Goal: Task Accomplishment & Management: Manage account settings

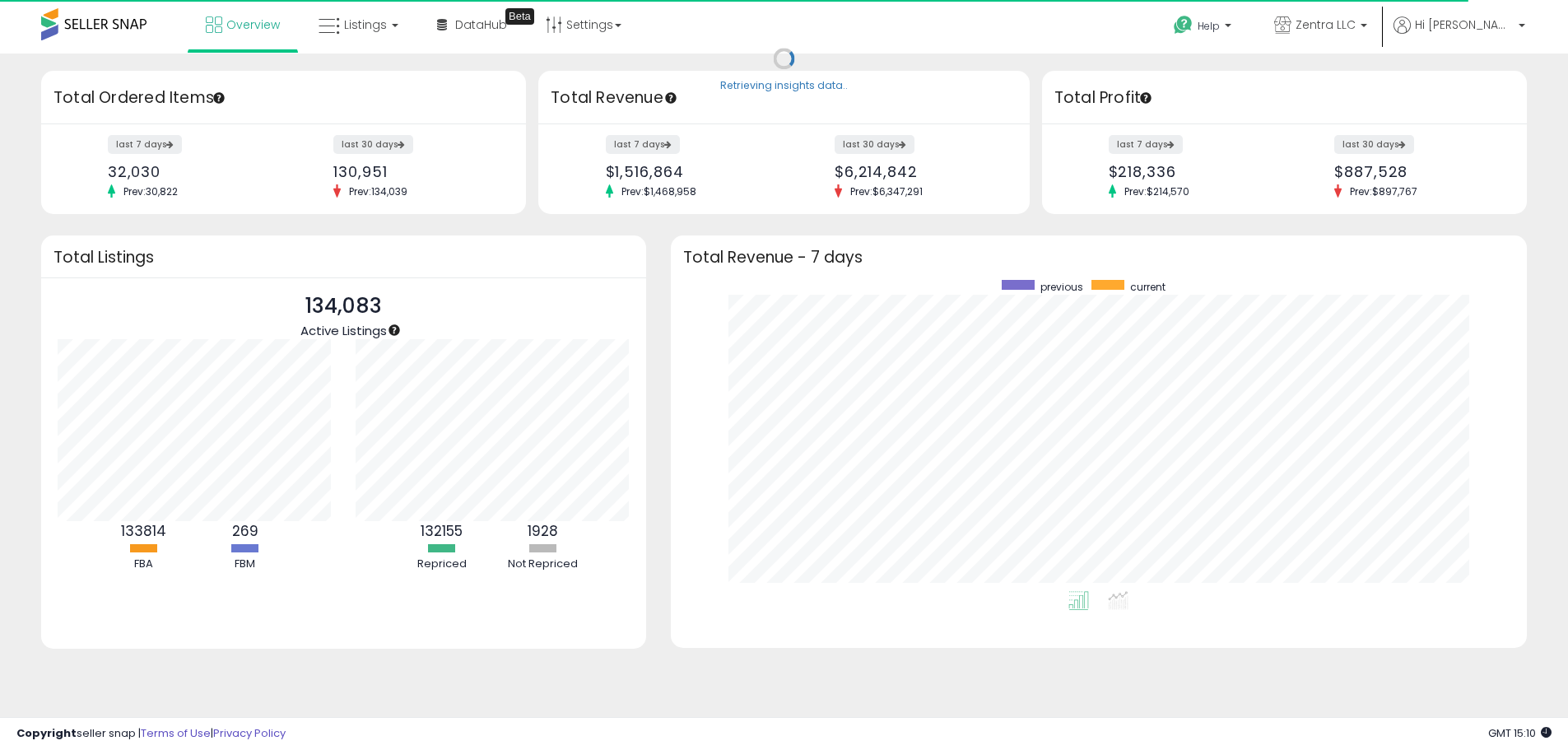
scroll to position [311, 824]
click at [345, 23] on span "Listings" at bounding box center [366, 24] width 43 height 17
click at [364, 88] on icon at bounding box center [371, 82] width 72 height 21
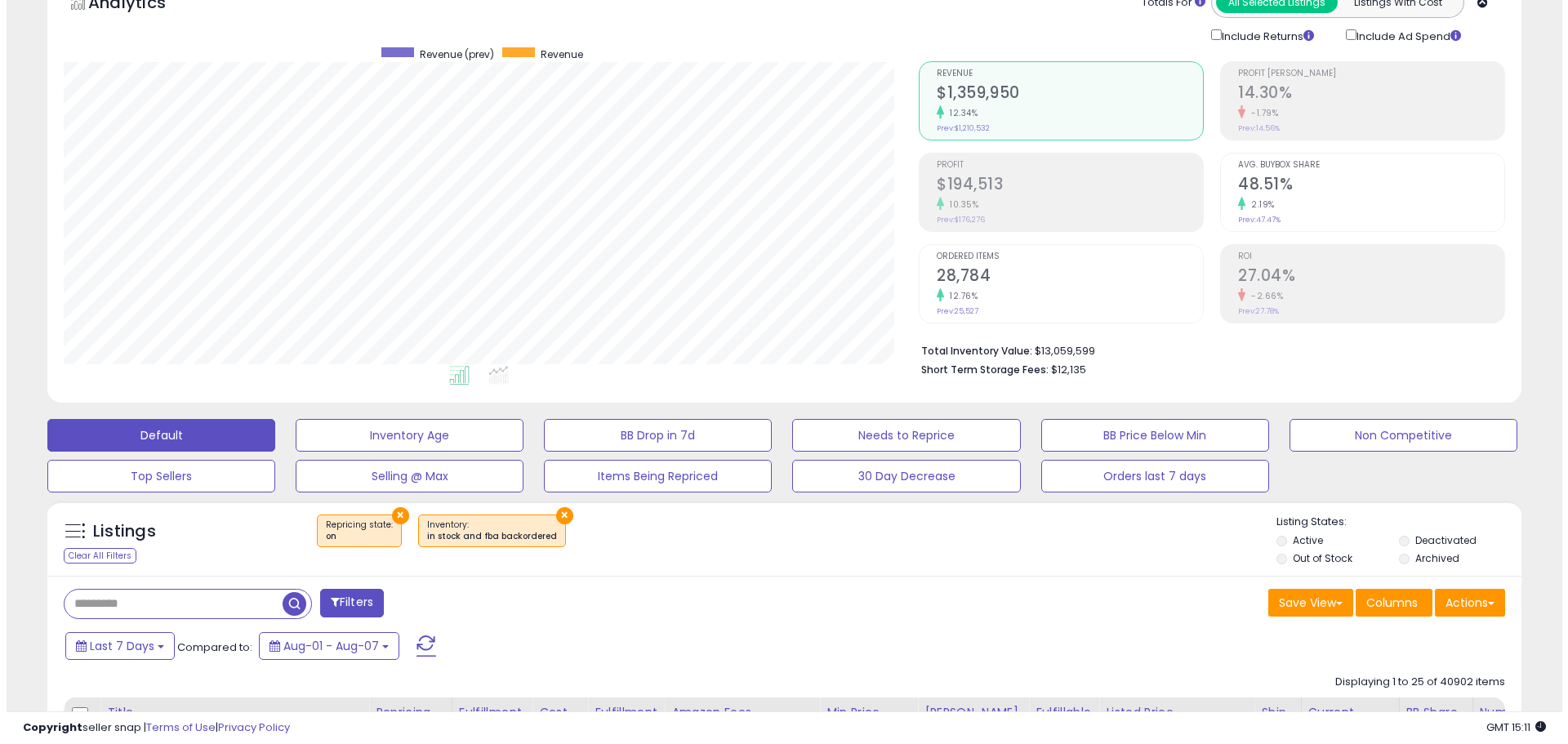
scroll to position [326, 0]
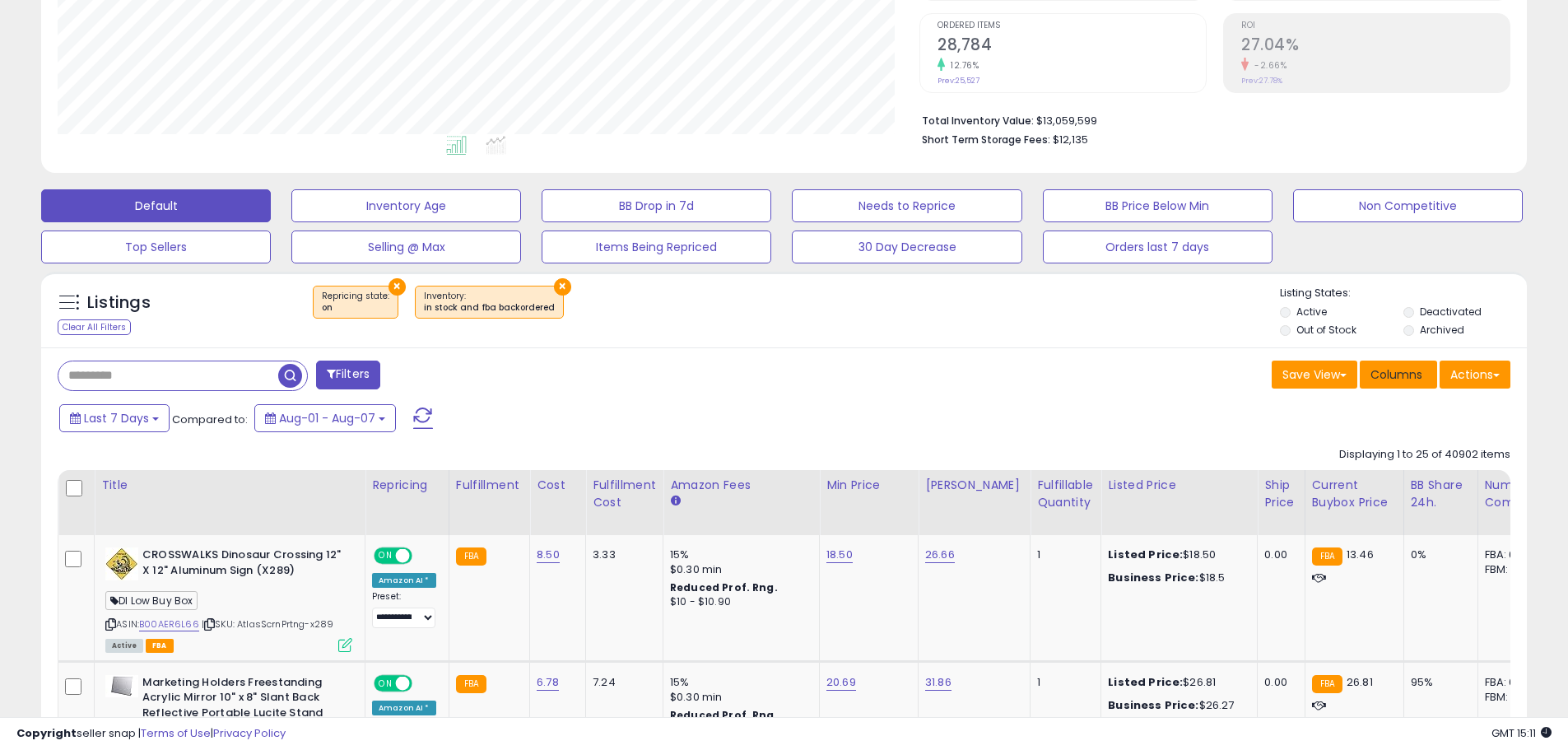
click at [1383, 367] on span "Columns" at bounding box center [1396, 374] width 52 height 17
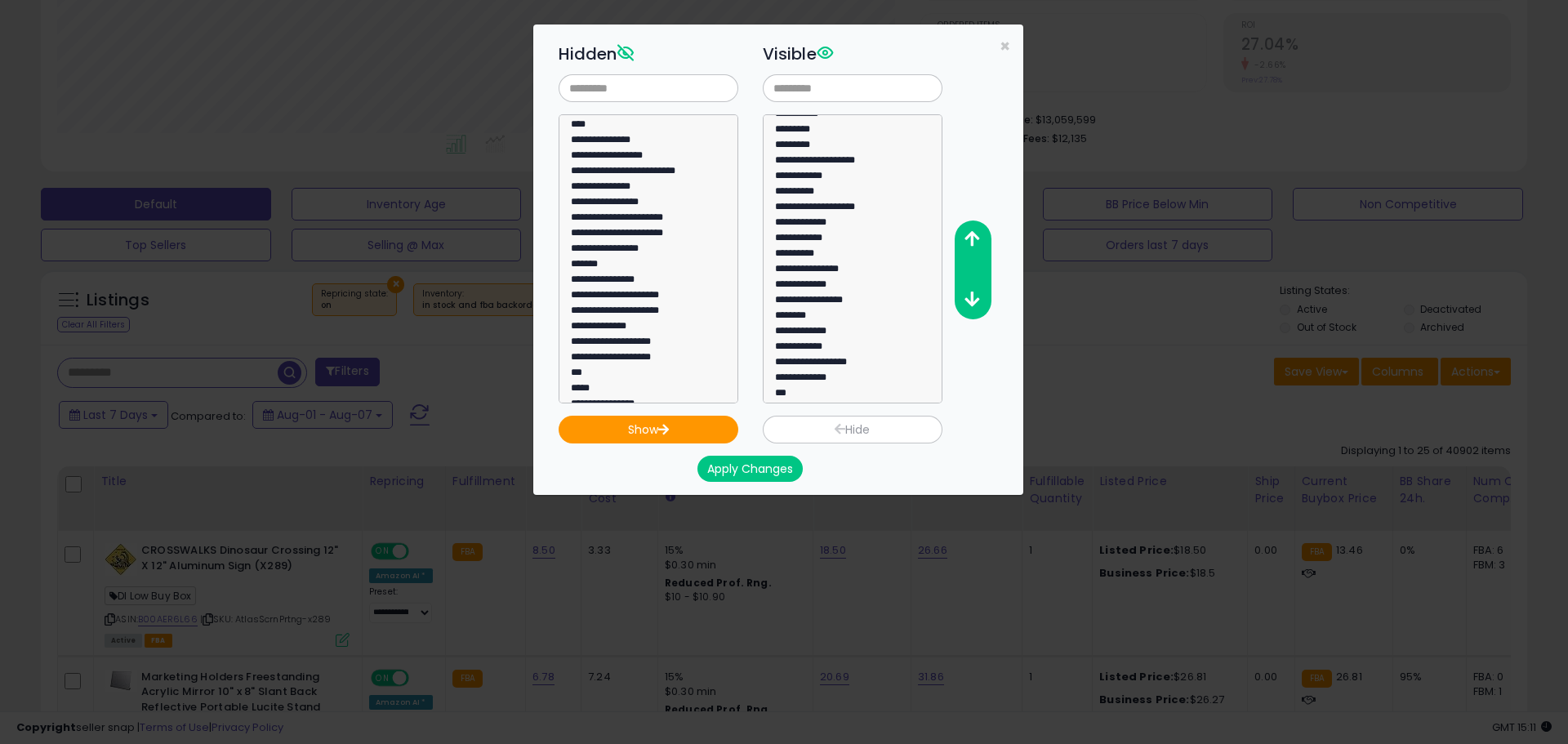
scroll to position [124, 0]
select select "***"
click at [612, 383] on option "***" at bounding box center [642, 391] width 146 height 15
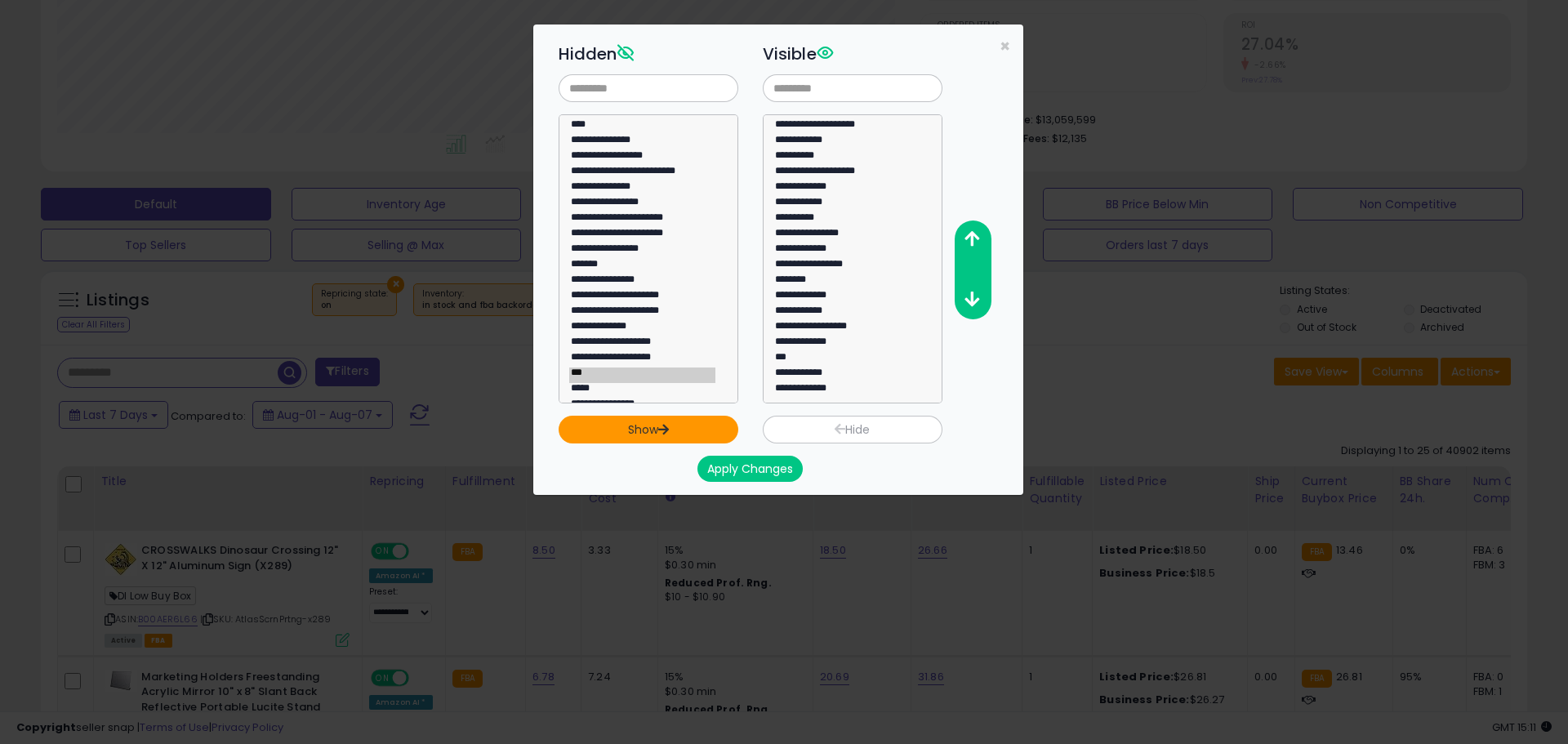
click at [652, 423] on button "Show" at bounding box center [649, 429] width 180 height 28
select select
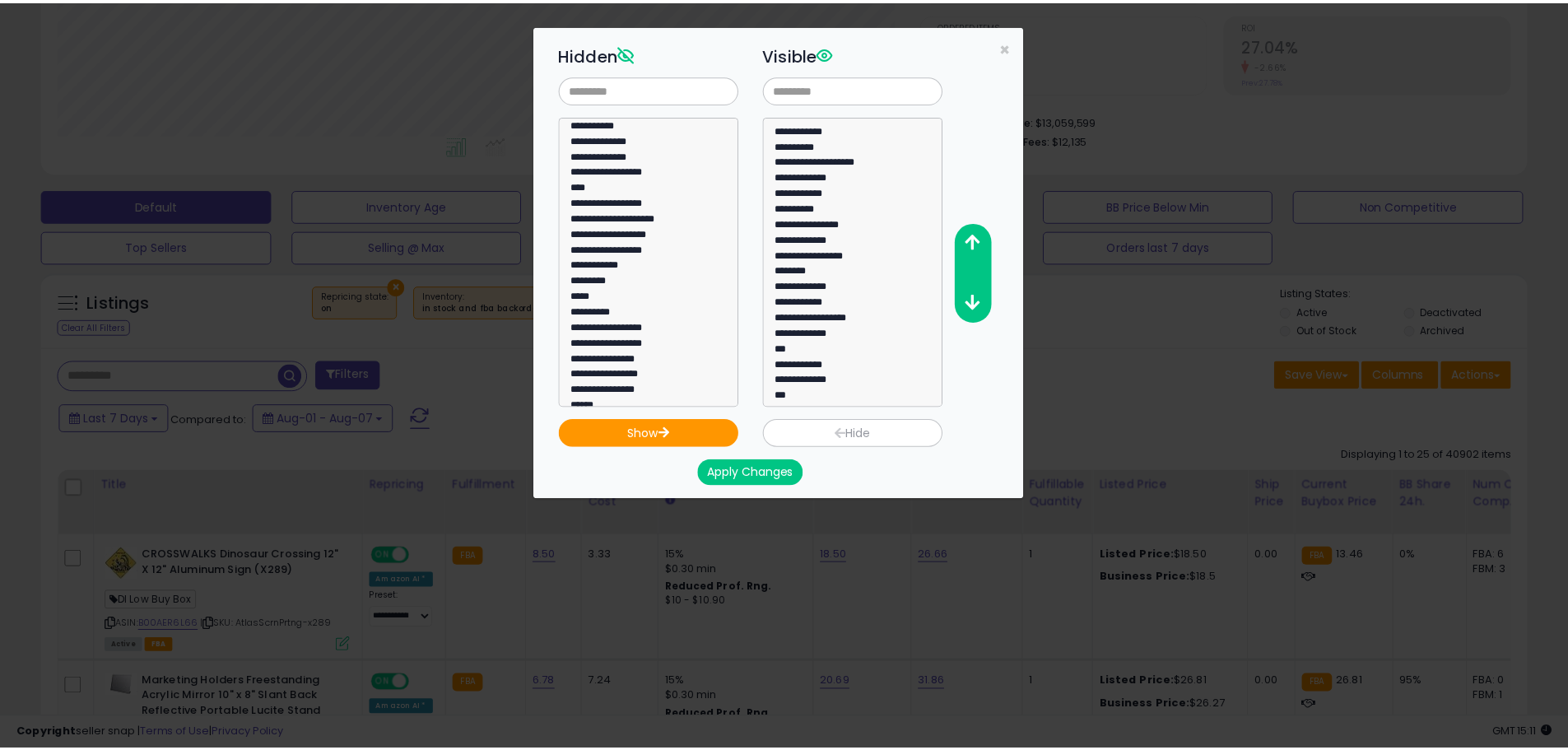
scroll to position [1247, 0]
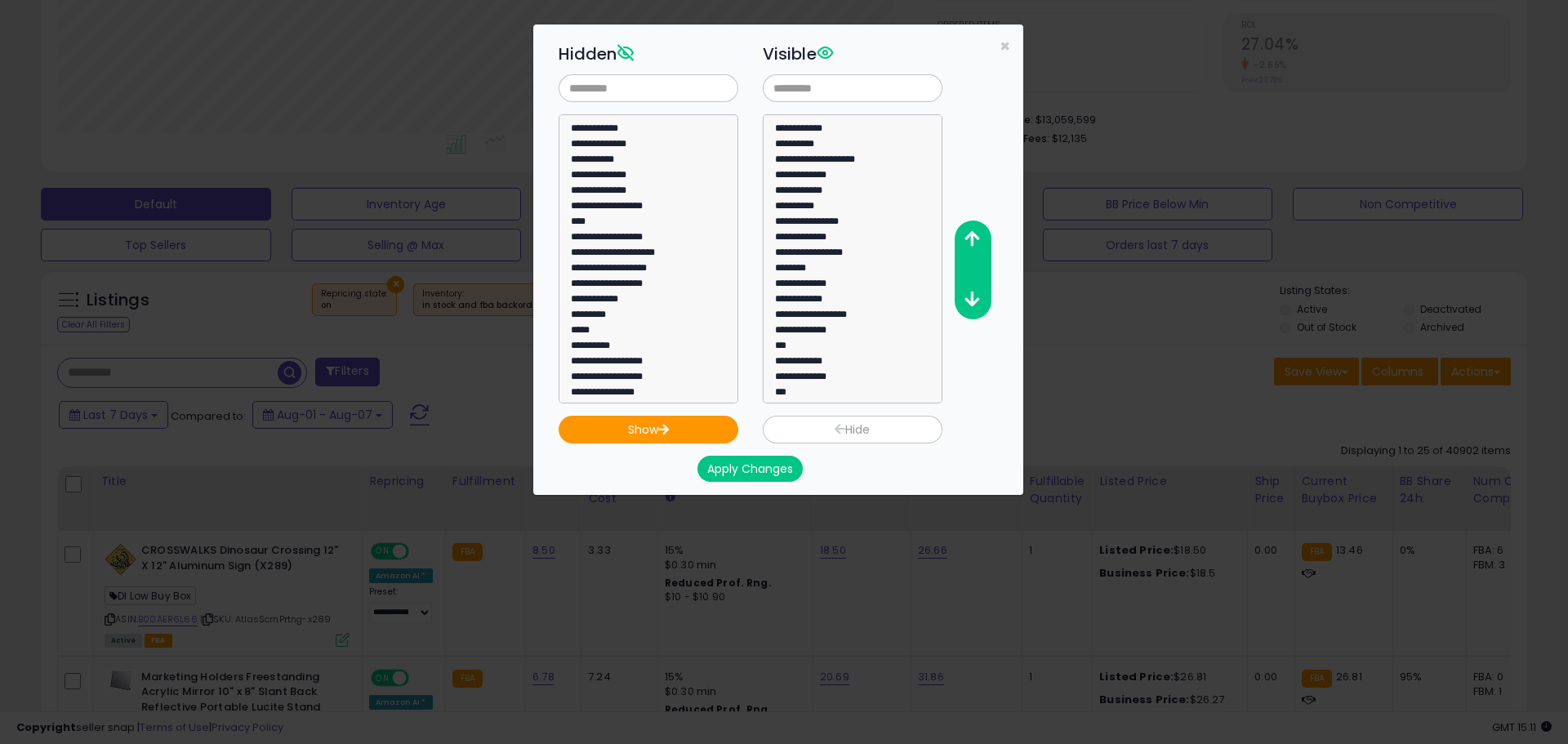
click at [755, 466] on button "Apply Changes" at bounding box center [749, 468] width 105 height 26
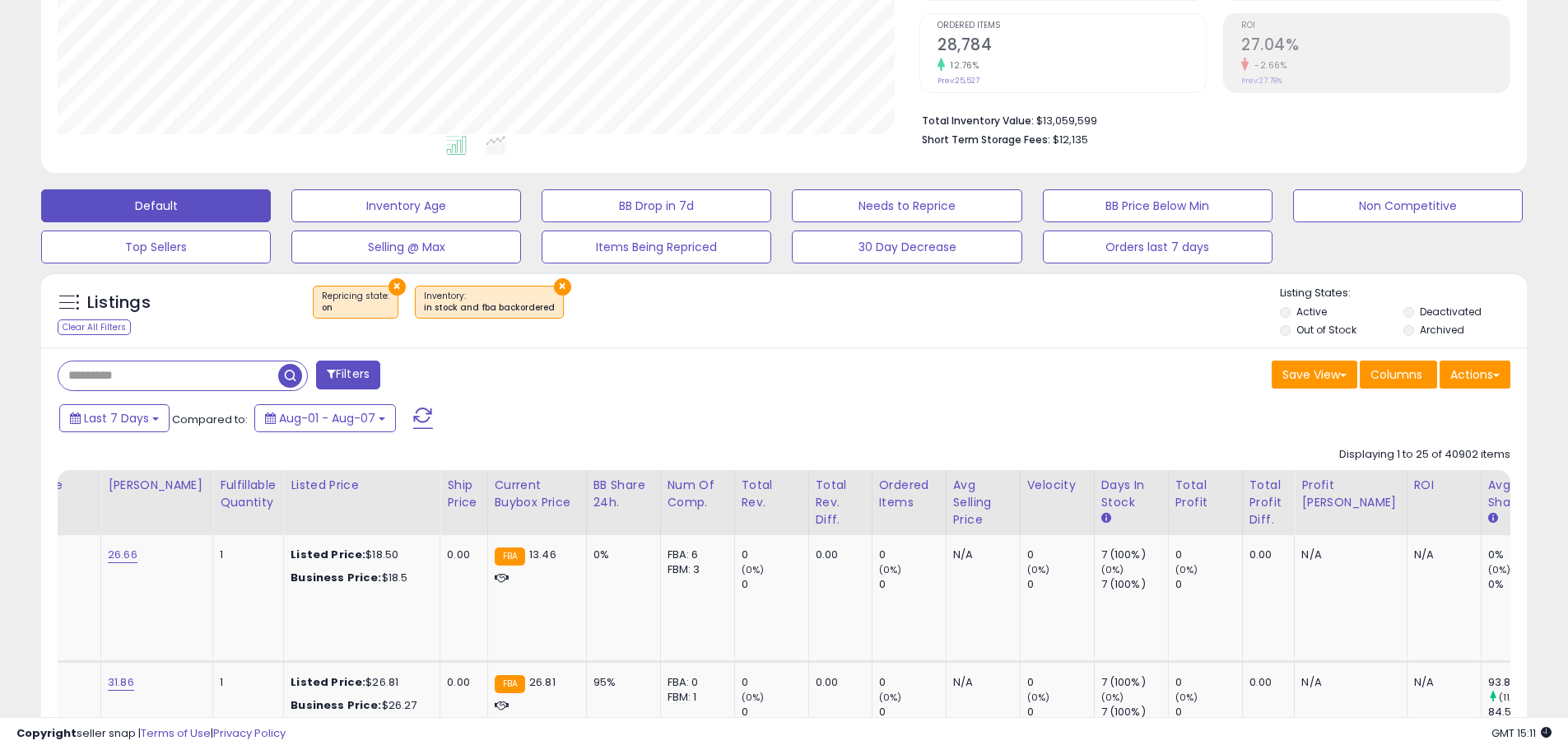
scroll to position [0, 954]
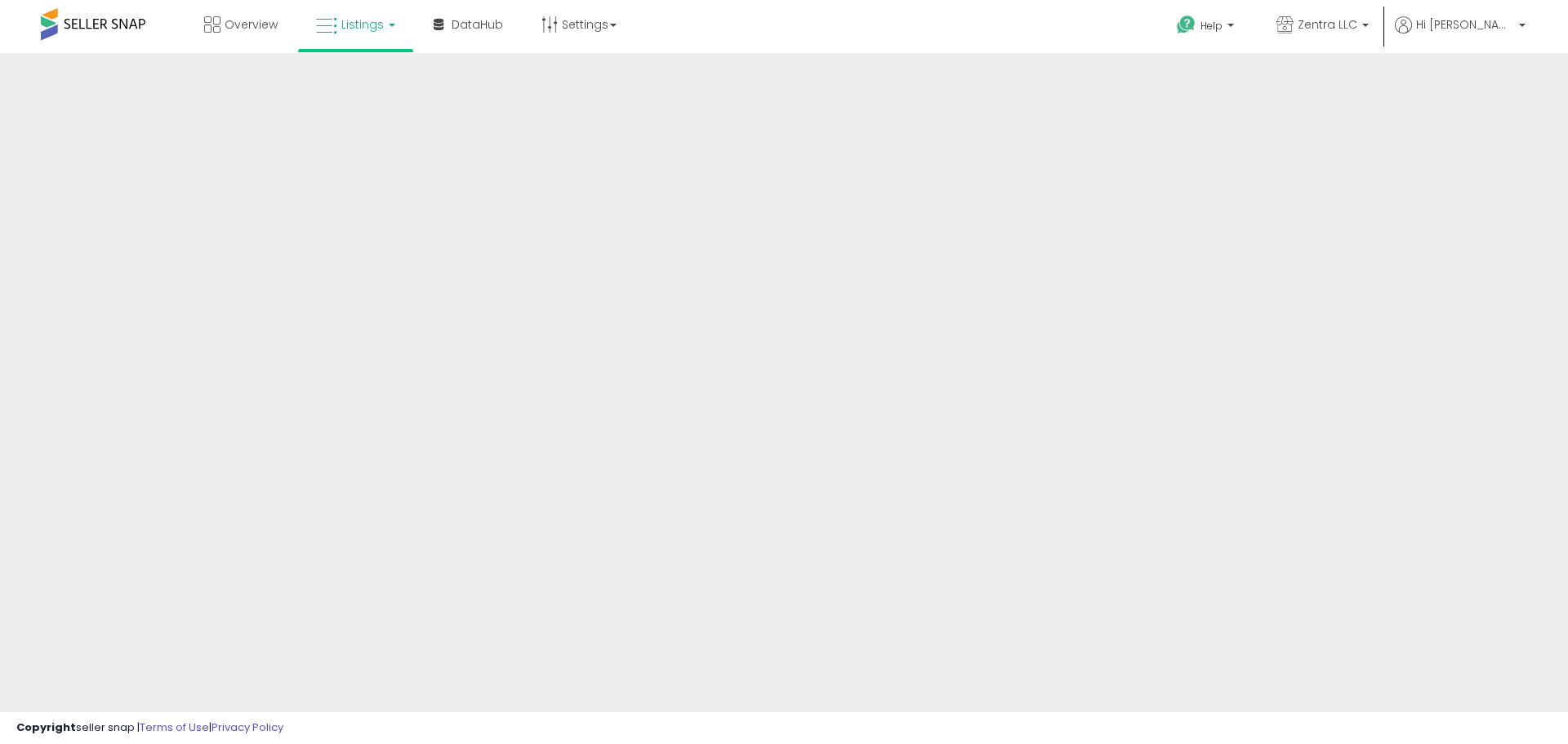
click at [1522, 676] on div at bounding box center [784, 392] width 1568 height 677
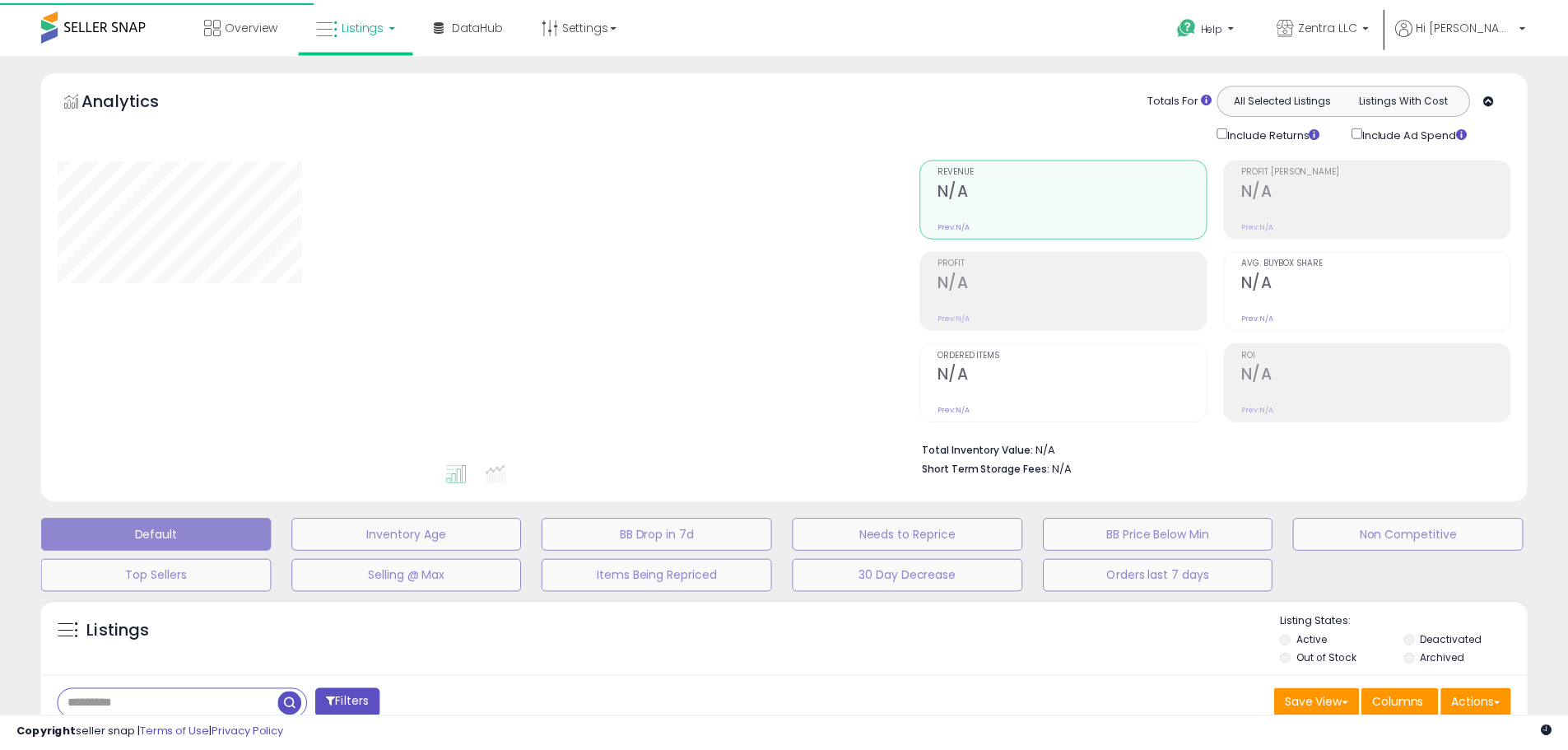
scroll to position [329, 0]
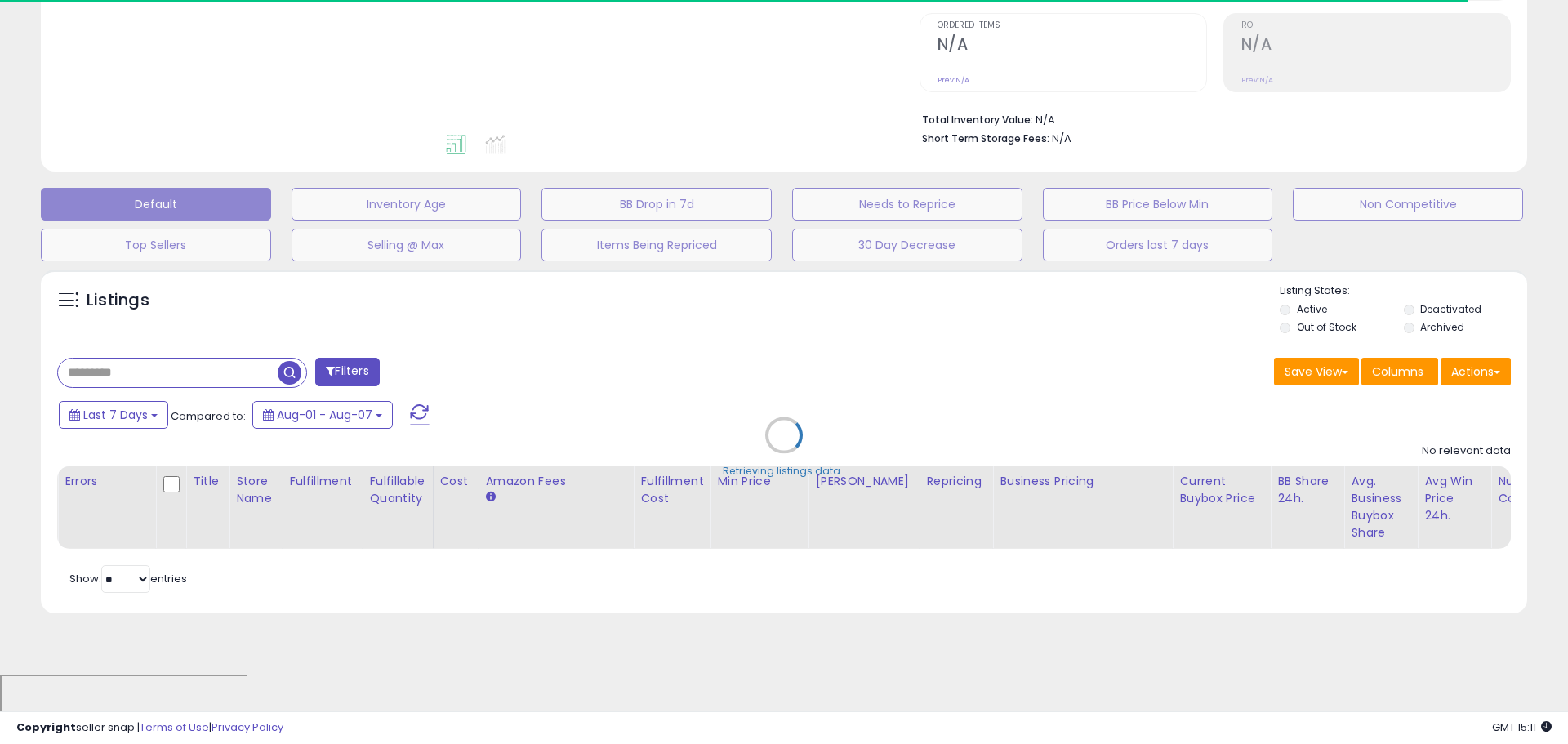
click at [120, 412] on div "Retrieving listings data.." at bounding box center [784, 448] width 1511 height 372
click at [121, 412] on div "Retrieving listings data.." at bounding box center [784, 448] width 1511 height 372
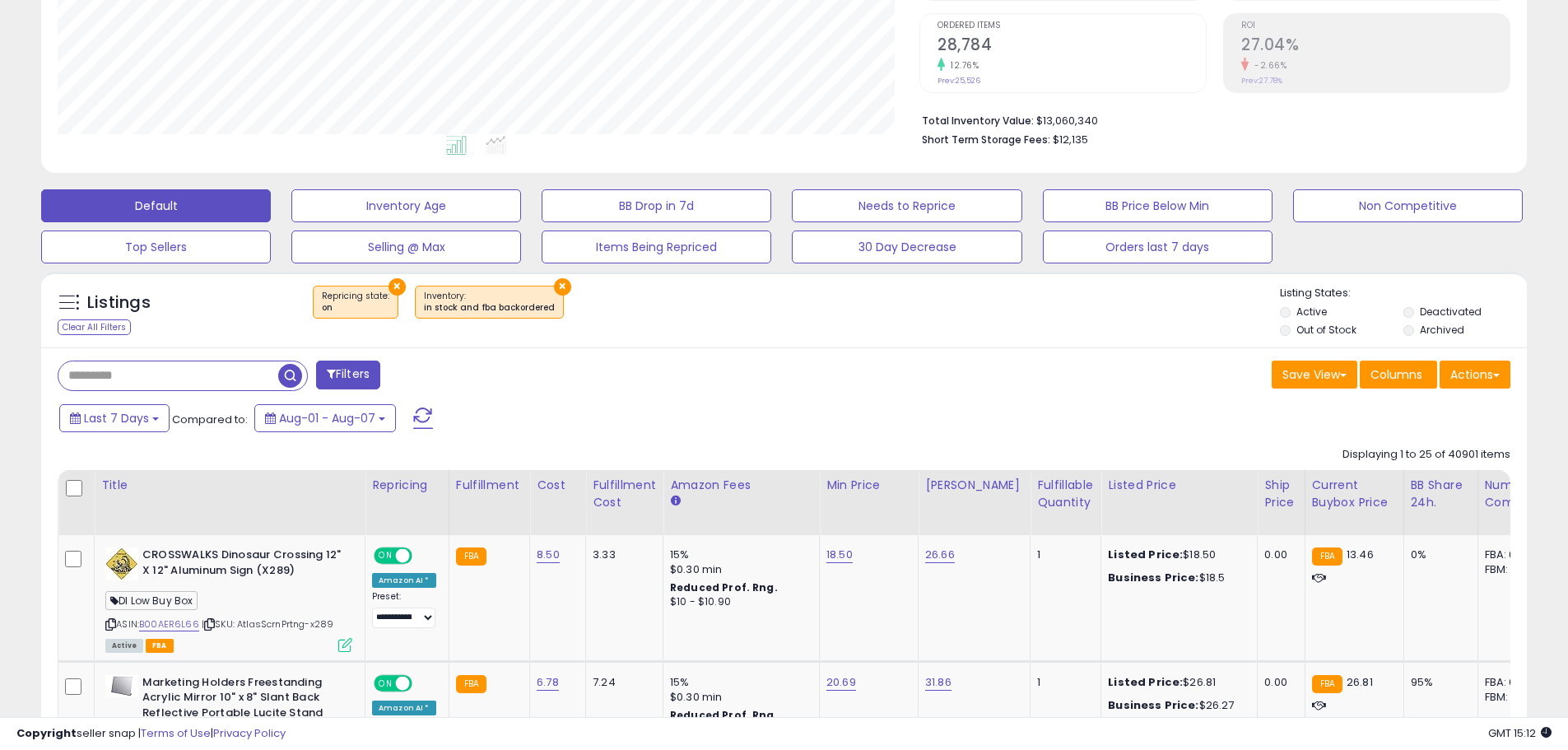
scroll to position [338, 862]
